Goal: Transaction & Acquisition: Subscribe to service/newsletter

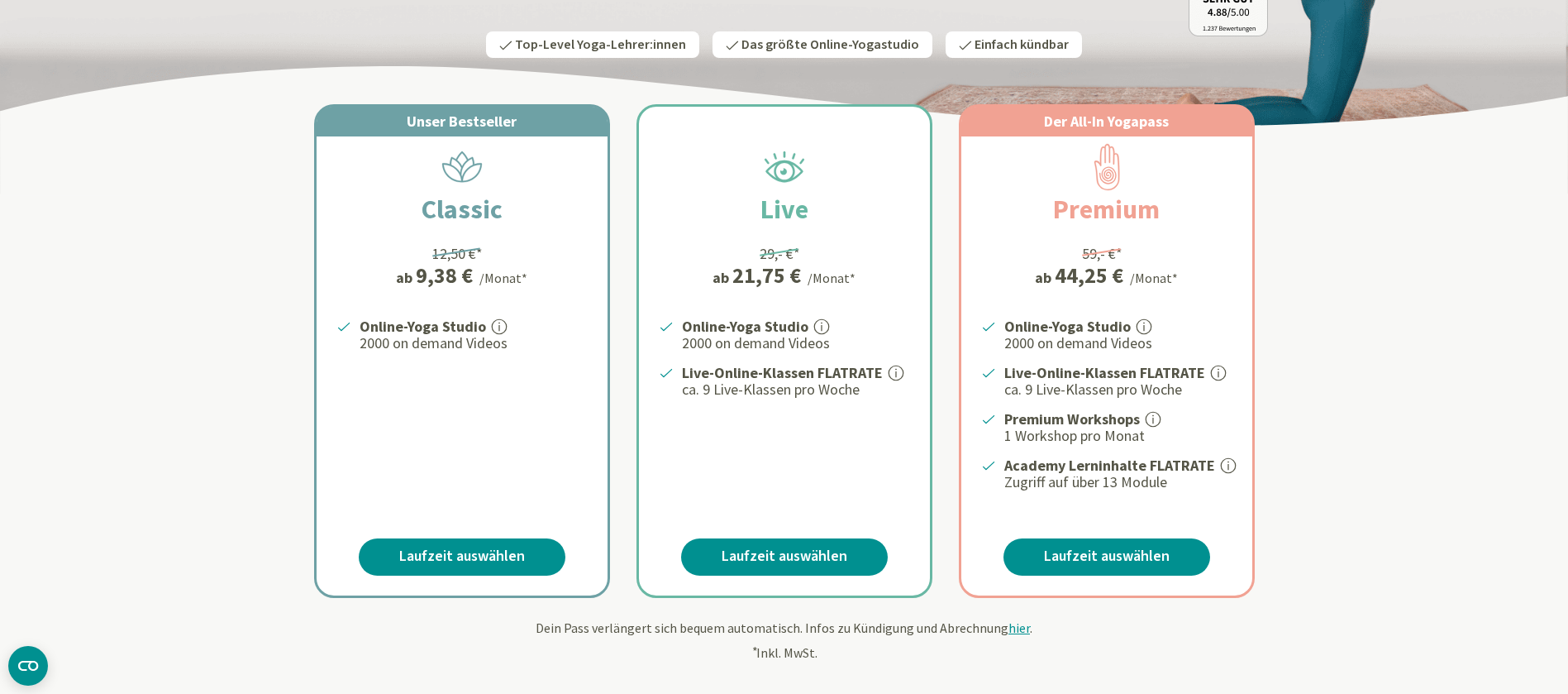
scroll to position [248, 0]
click at [498, 559] on link "Laufzeit auswählen" at bounding box center [462, 556] width 206 height 37
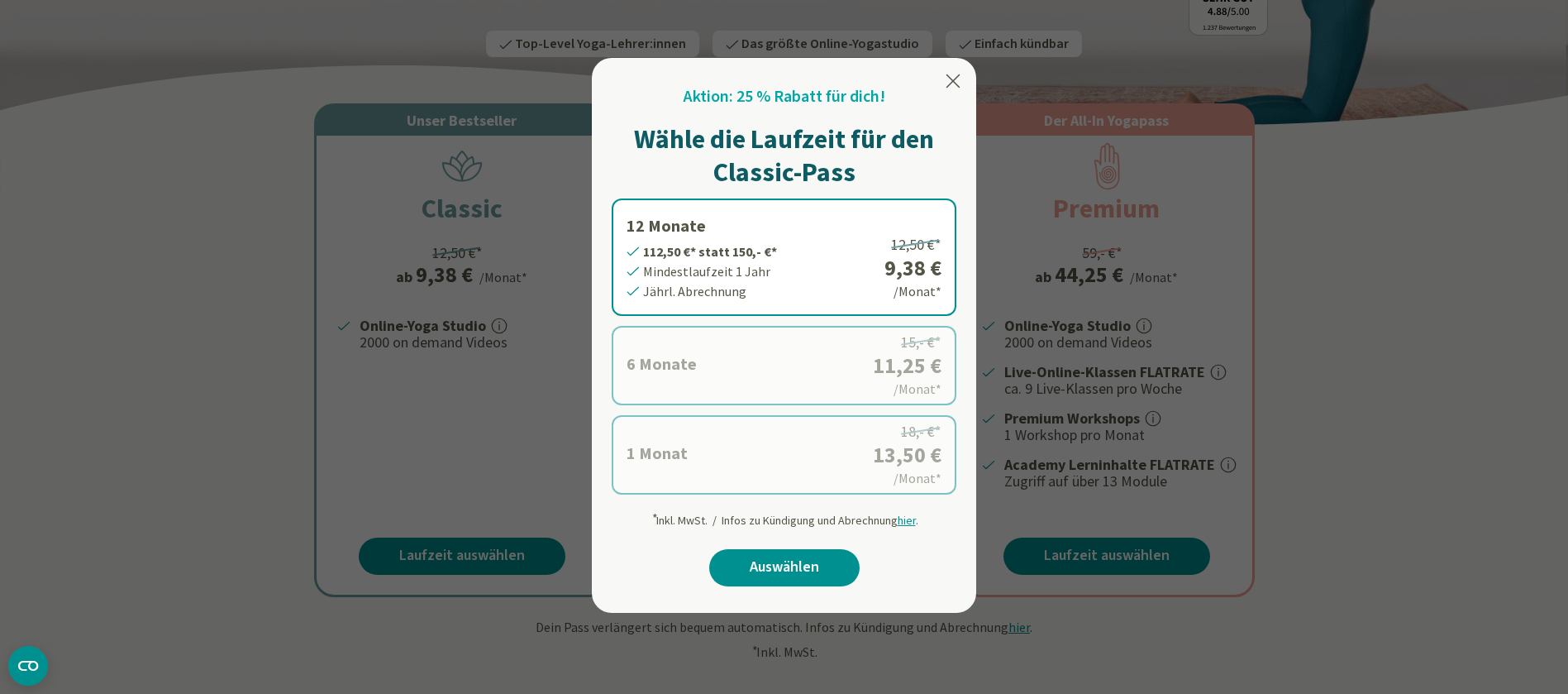
click at [709, 249] on label "12 Monate 112,50 €* statt 150,- €* Mindestlaufzeit 1 Jahr Jährl. Abrechnung 12,…" at bounding box center [784, 257] width 345 height 117
click at [958, 78] on icon at bounding box center [952, 80] width 20 height 20
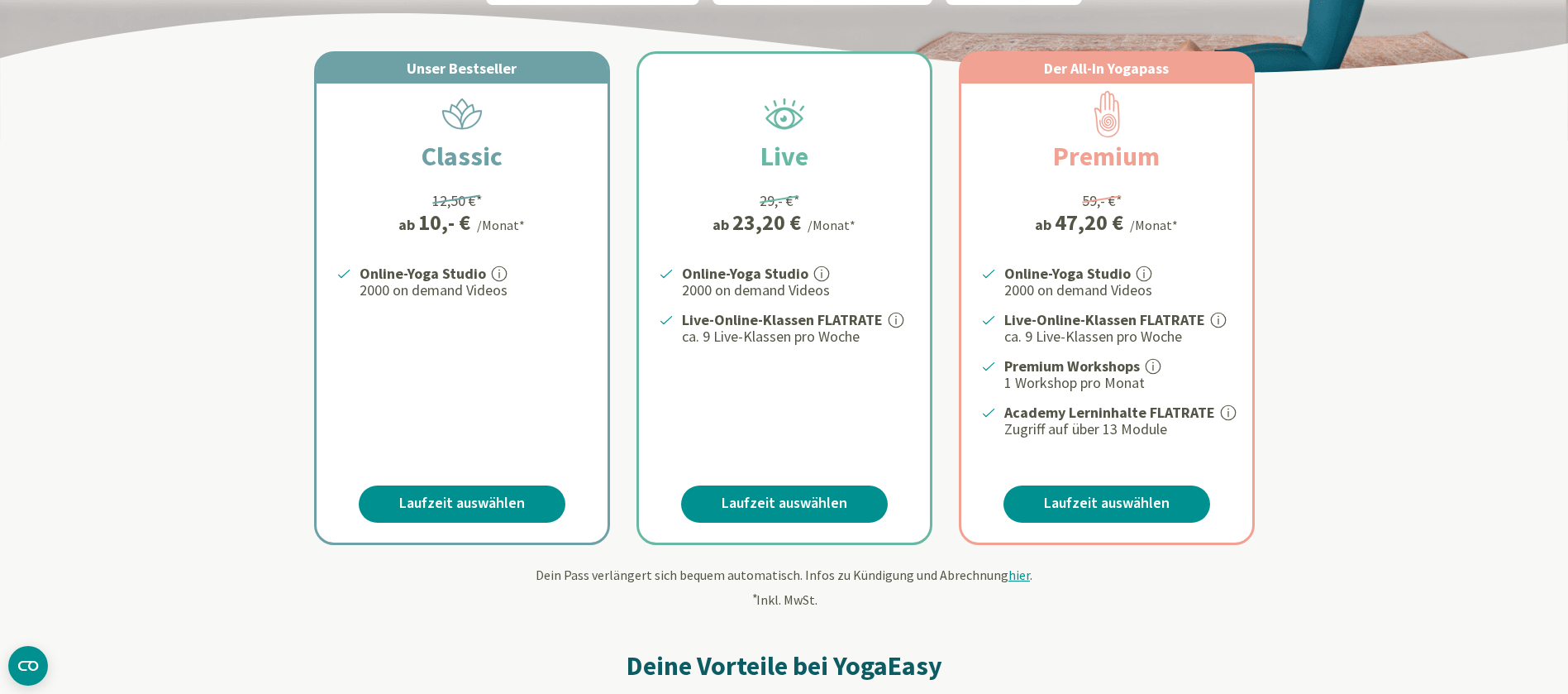
scroll to position [300, 0]
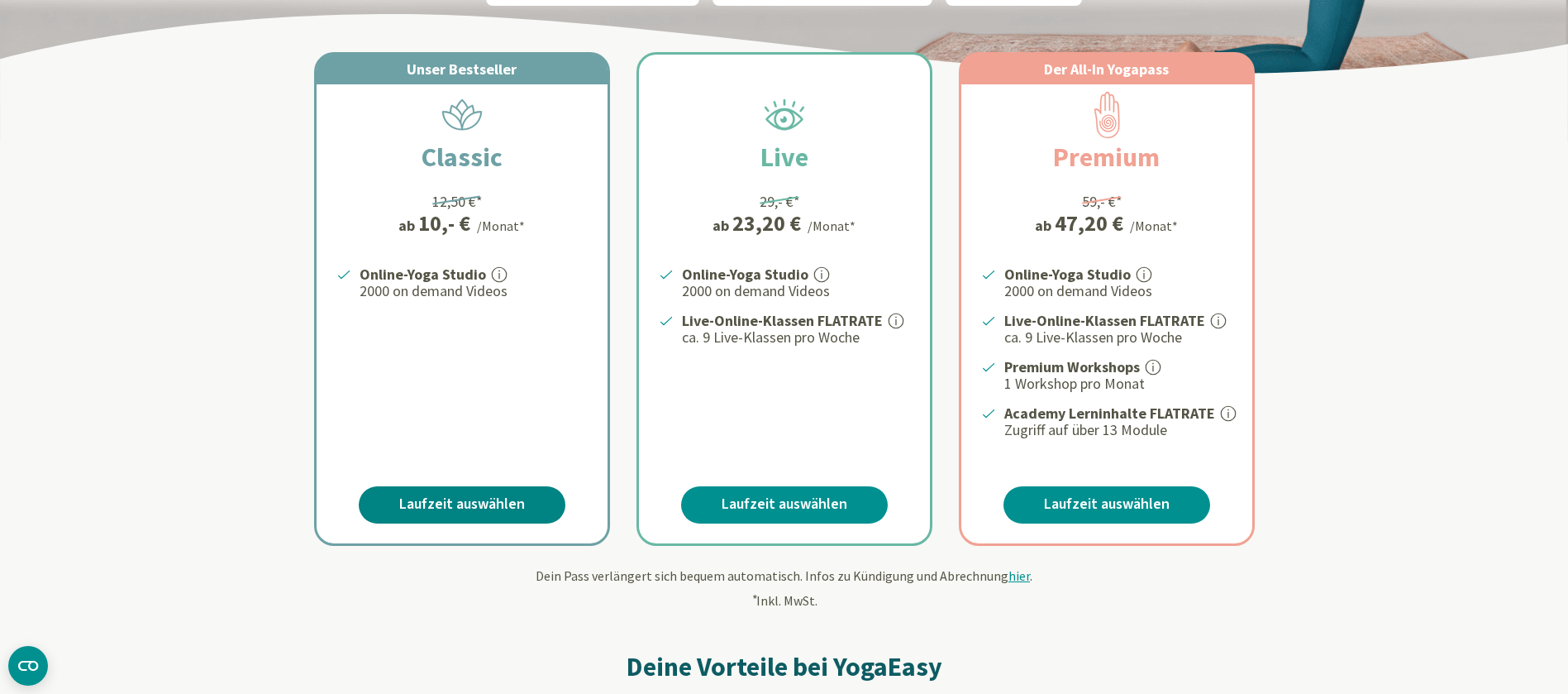
click at [485, 497] on link "Laufzeit auswählen" at bounding box center [462, 505] width 206 height 37
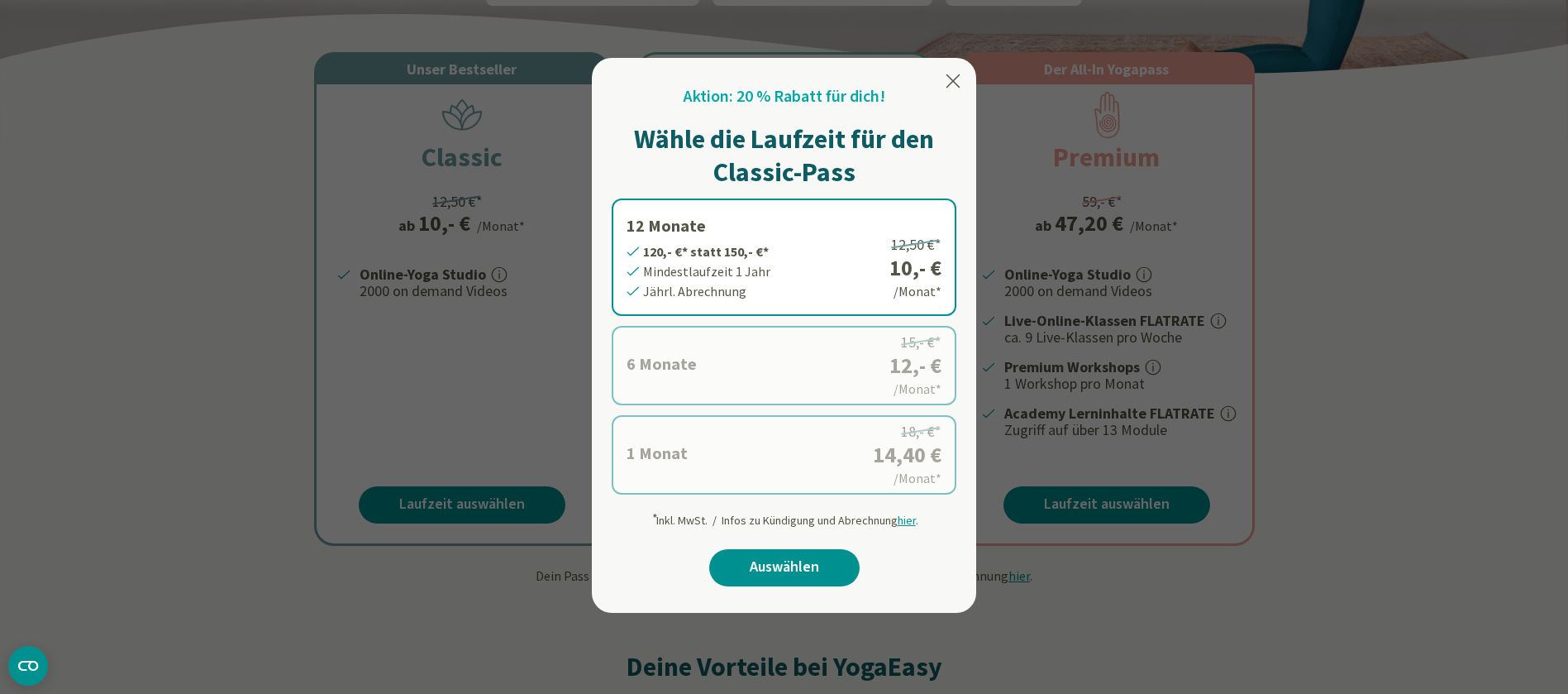
click at [711, 475] on label "1 Monat 14,40 €* statt 18,- €* Mindestlaufzeit 1 Monat Monatl. Abrechnung 18,- …" at bounding box center [784, 454] width 345 height 79
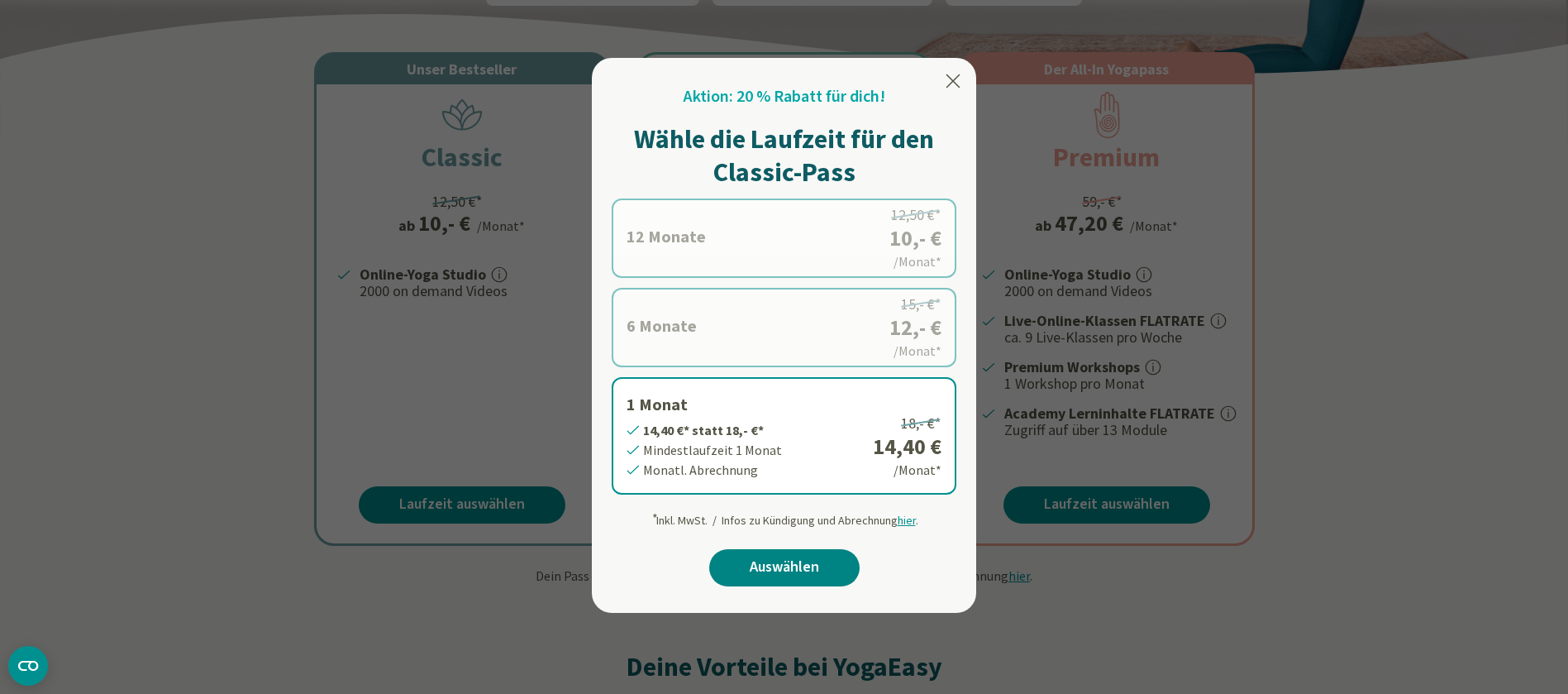
click at [766, 567] on link "Auswählen" at bounding box center [785, 567] width 151 height 37
